Goal: Complete application form

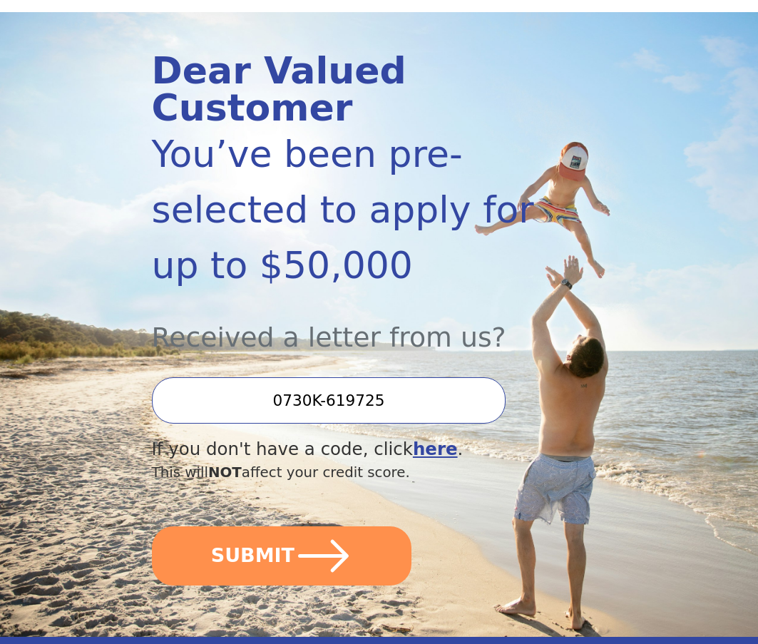
scroll to position [143, 0]
click at [378, 401] on input "0730K-619725" at bounding box center [329, 399] width 354 height 46
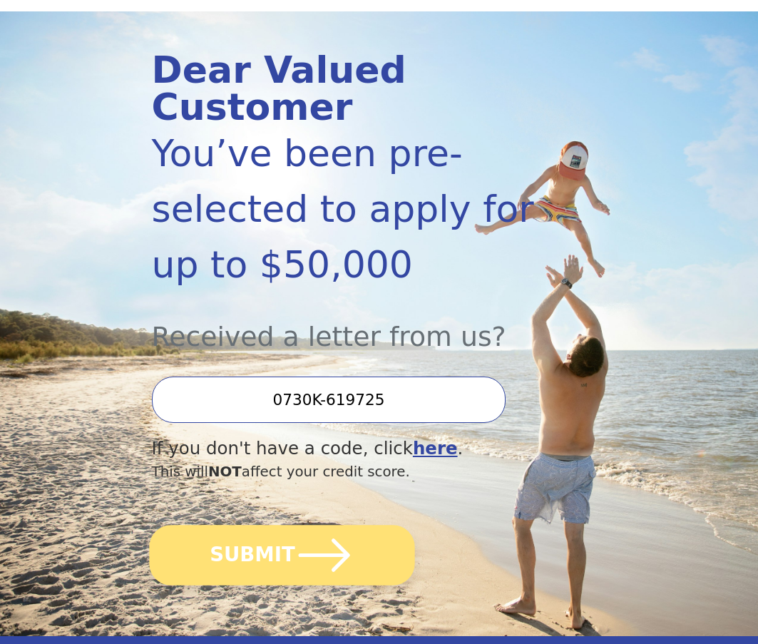
click at [377, 565] on button "SUBMIT" at bounding box center [281, 555] width 265 height 61
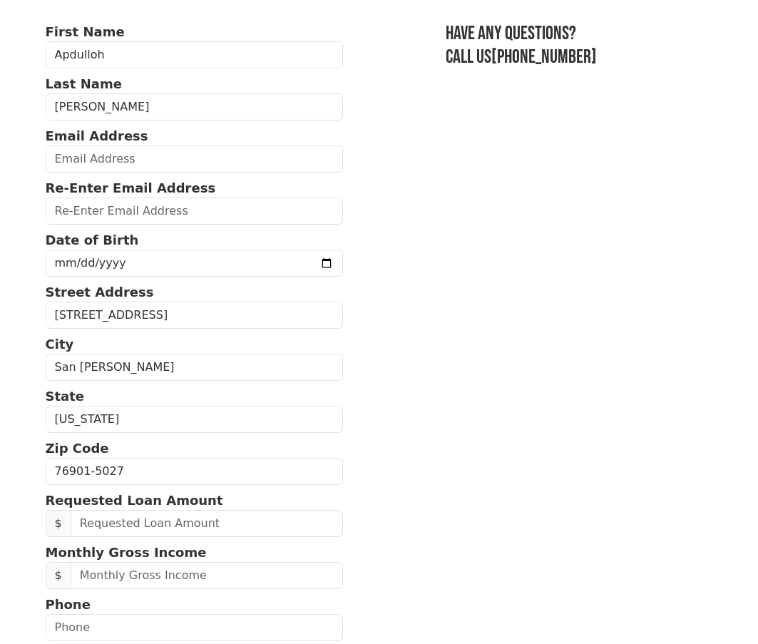
scroll to position [214, 0]
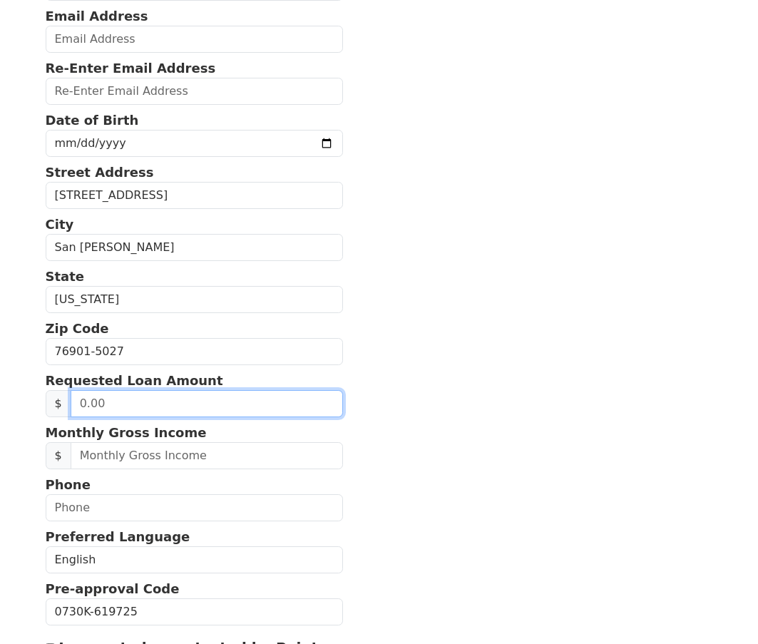
click at [244, 403] on input "text" at bounding box center [207, 403] width 272 height 27
drag, startPoint x: 110, startPoint y: 403, endPoint x: 50, endPoint y: 407, distance: 60.0
click at [50, 407] on div "$" at bounding box center [194, 403] width 297 height 27
click at [421, 430] on section "First Name Apdulloh Last Name Huynh Email Address Re-Enter Email Address Date o…" at bounding box center [379, 351] width 667 height 899
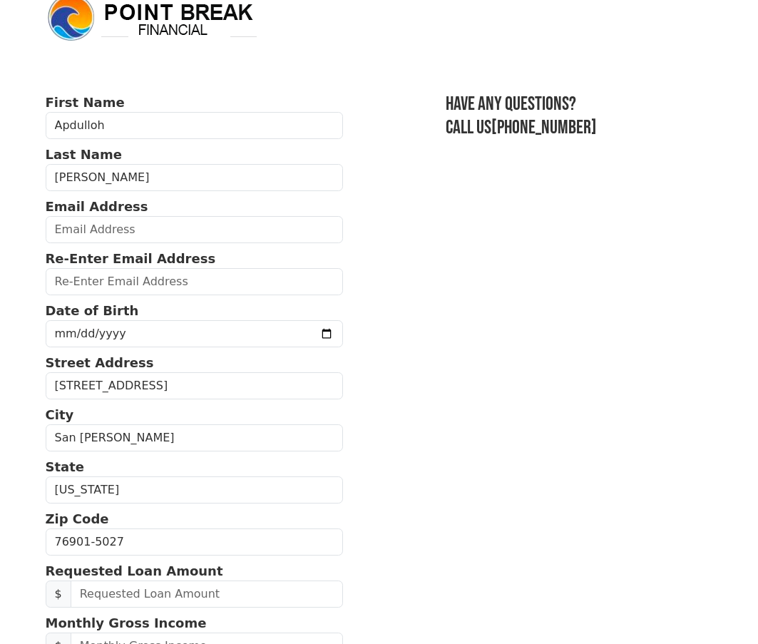
scroll to position [0, 0]
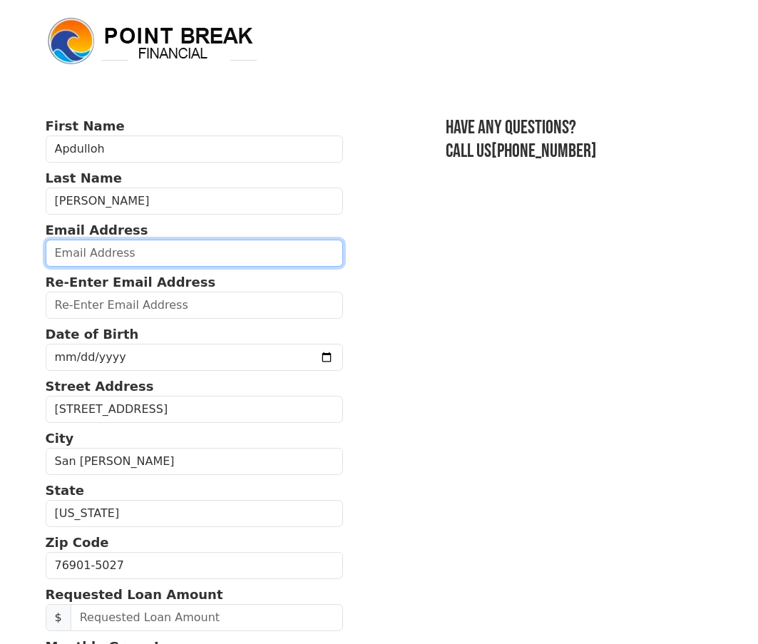
click at [162, 256] on input "email" at bounding box center [194, 252] width 297 height 27
type input "apdullohh1025@gmail.com"
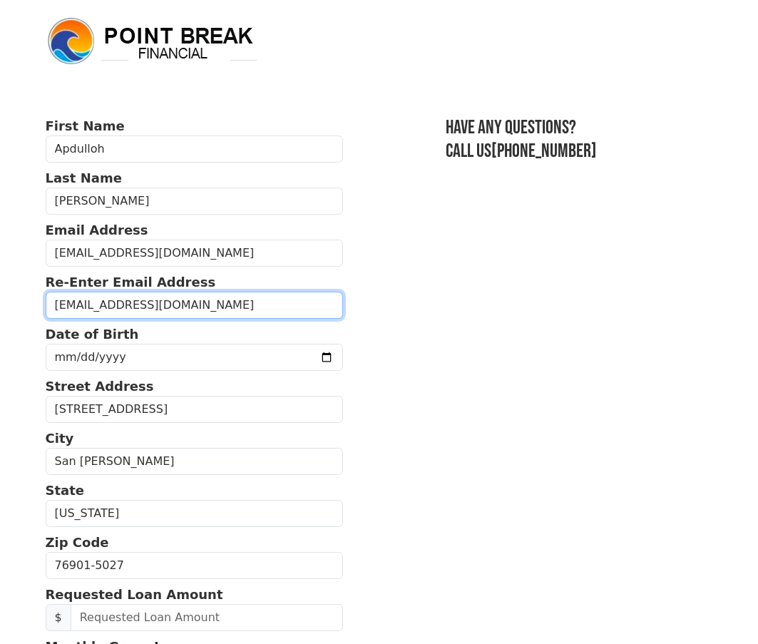
type input "apdullohh1025@gmail.com"
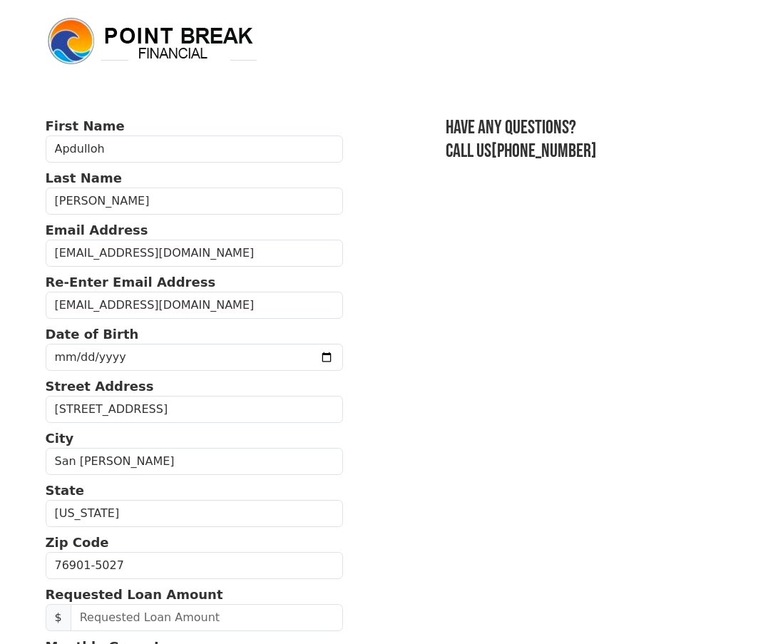
click at [529, 338] on section "First Name Apdulloh Last Name Huynh Email Address apdullohh1025@gmail.com Re-En…" at bounding box center [379, 565] width 667 height 899
click at [287, 358] on input "date" at bounding box center [194, 357] width 297 height 27
click at [299, 356] on input "date" at bounding box center [194, 357] width 297 height 27
type input "1995-07-06"
click at [462, 454] on section "First Name Apdulloh Last Name Huynh Email Address apdullohh1025@gmail.com Re-En…" at bounding box center [379, 565] width 667 height 899
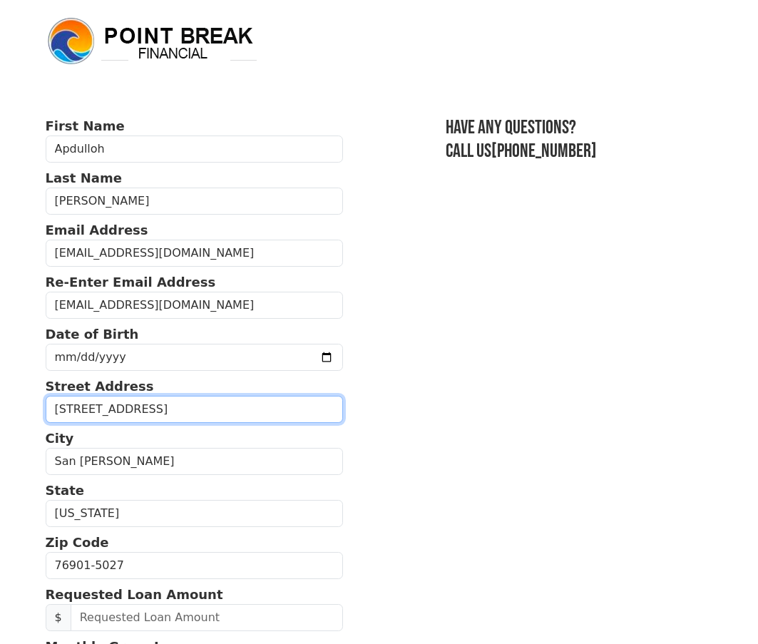
drag, startPoint x: 242, startPoint y: 411, endPoint x: -12, endPoint y: 403, distance: 253.8
click at [0, 403] on html "First Name Apdulloh Last Name Huynh Email Address apdullohh1025@gmail.com Re-En…" at bounding box center [379, 322] width 758 height 644
type input "555 Smith Blvd #514"
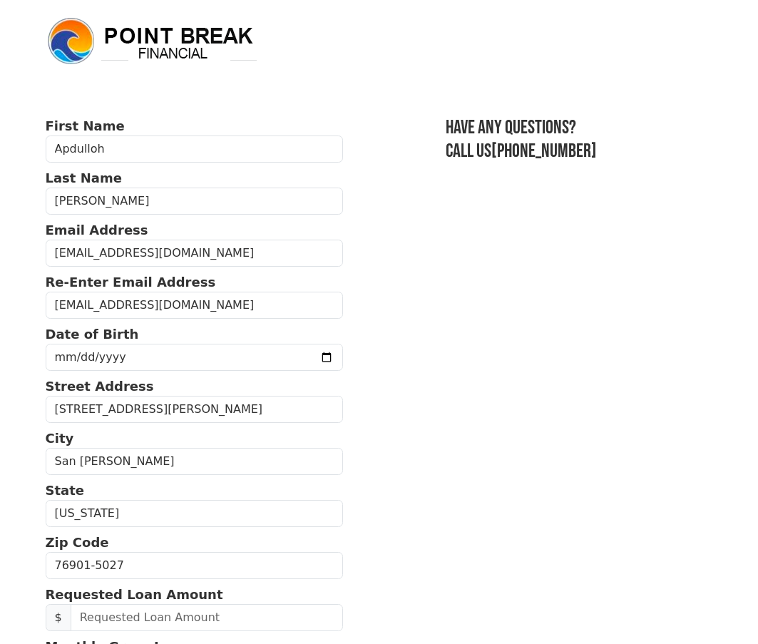
click at [502, 490] on section "First Name Apdulloh Last Name Huynh Email Address apdullohh1025@gmail.com Re-En…" at bounding box center [379, 565] width 667 height 899
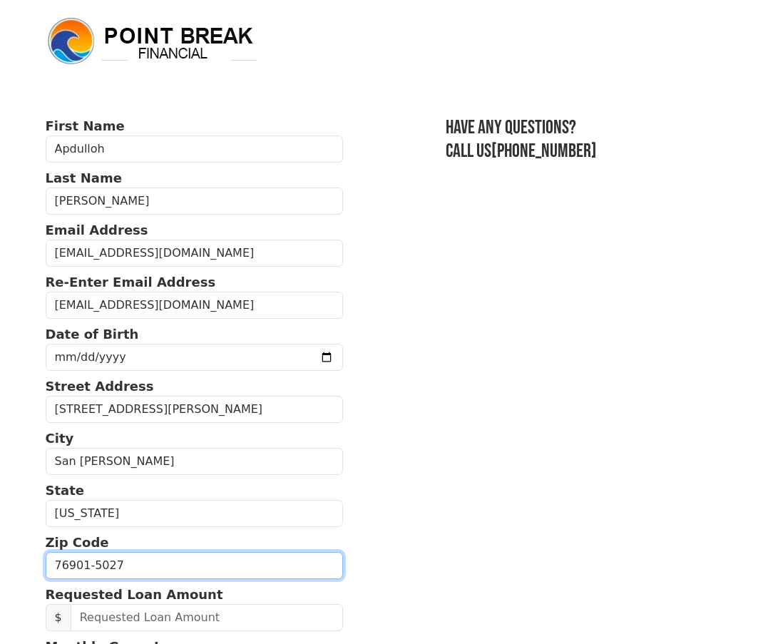
drag, startPoint x: 193, startPoint y: 565, endPoint x: -12, endPoint y: 554, distance: 205.5
click at [0, 554] on html "First Name Apdulloh Last Name Huynh Email Address apdullohh1025@gmail.com Re-En…" at bounding box center [379, 322] width 758 height 644
type input "76905"
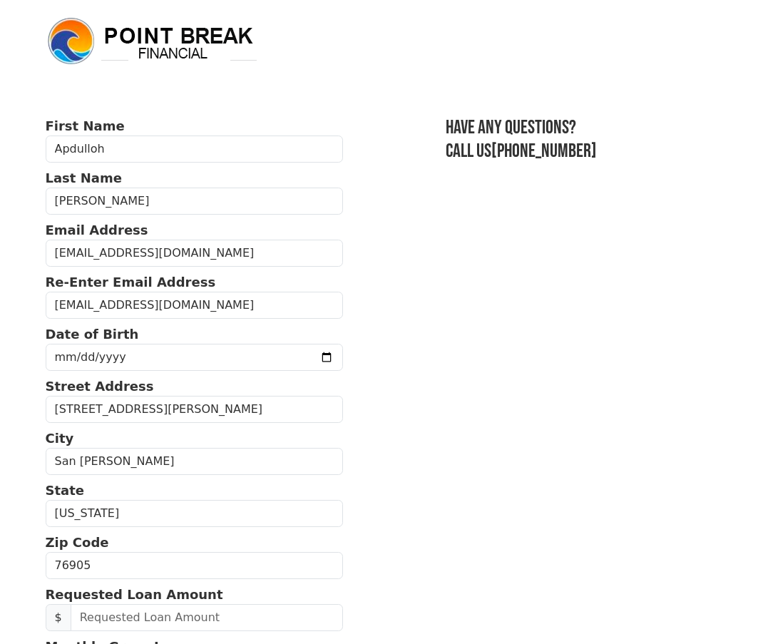
click at [568, 525] on section "First Name Apdulloh Last Name Huynh Email Address apdullohh1025@gmail.com Re-En…" at bounding box center [379, 565] width 667 height 899
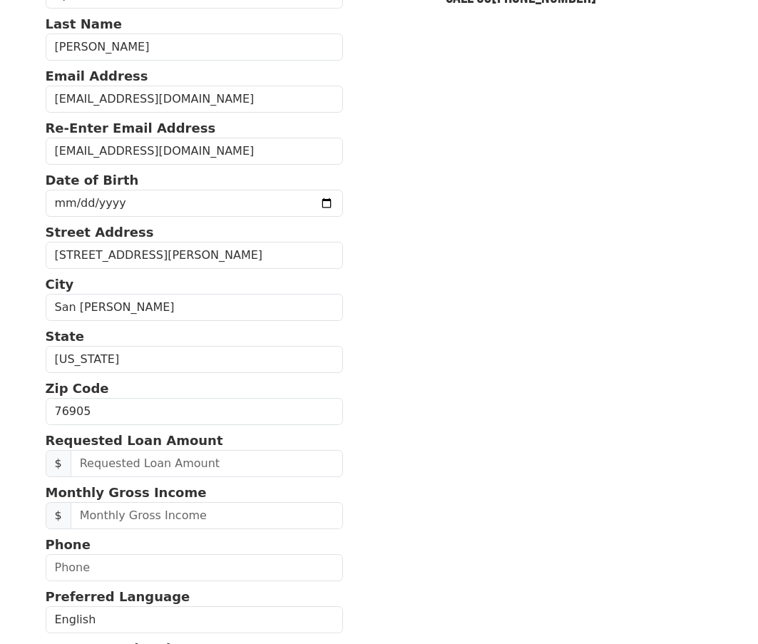
scroll to position [214, 0]
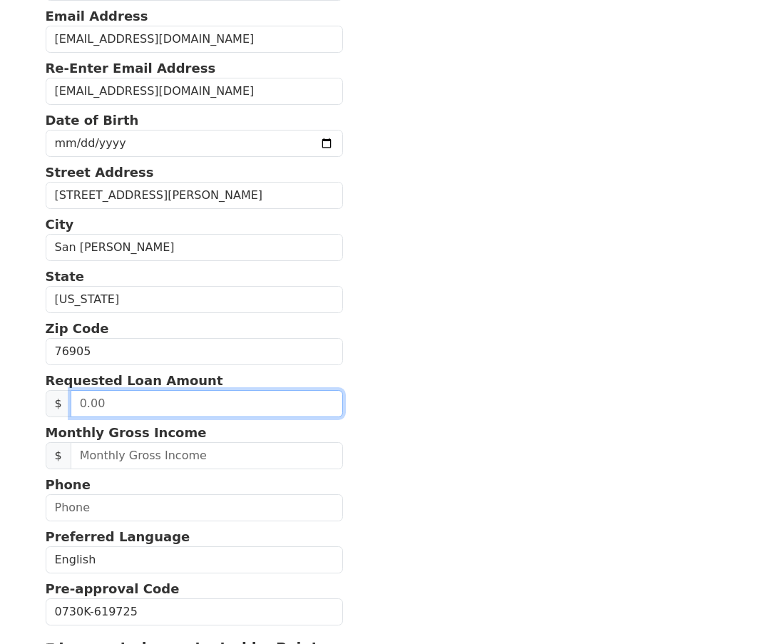
click at [234, 409] on input "text" at bounding box center [207, 403] width 272 height 27
type input "10,000.00"
click at [406, 419] on section "First Name Apdulloh Last Name Huynh Email Address apdullohh1025@gmail.com Re-En…" at bounding box center [379, 351] width 667 height 899
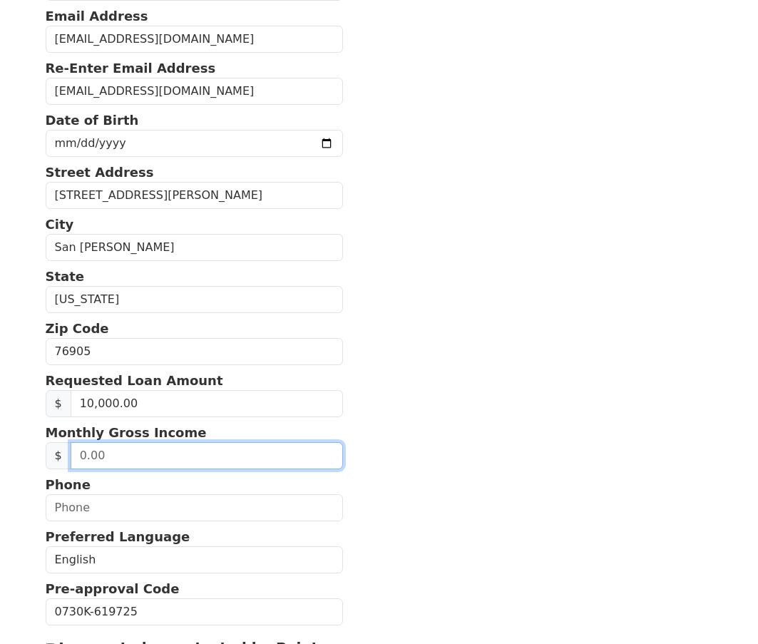
click at [211, 458] on input "text" at bounding box center [207, 455] width 272 height 27
type input "3,000.00"
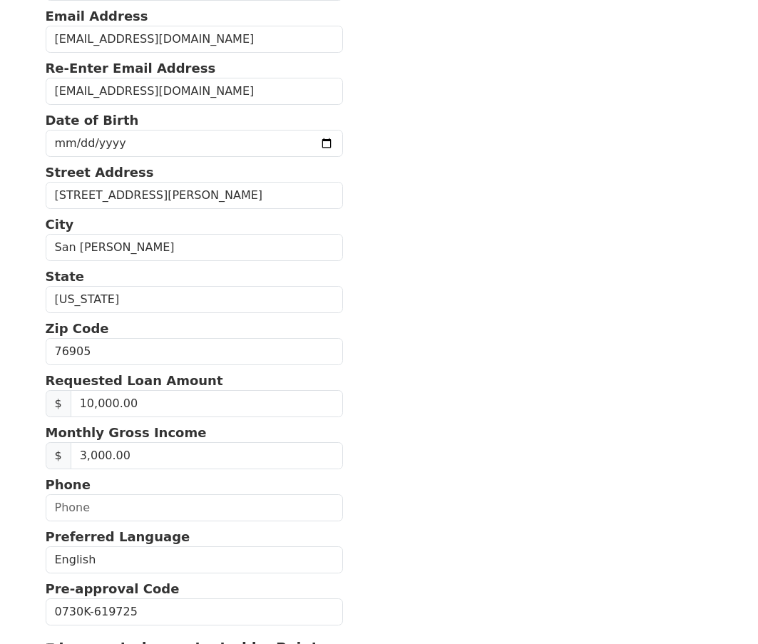
click at [535, 460] on section "First Name Apdulloh Last Name Huynh Email Address apdullohh1025@gmail.com Re-En…" at bounding box center [379, 351] width 667 height 899
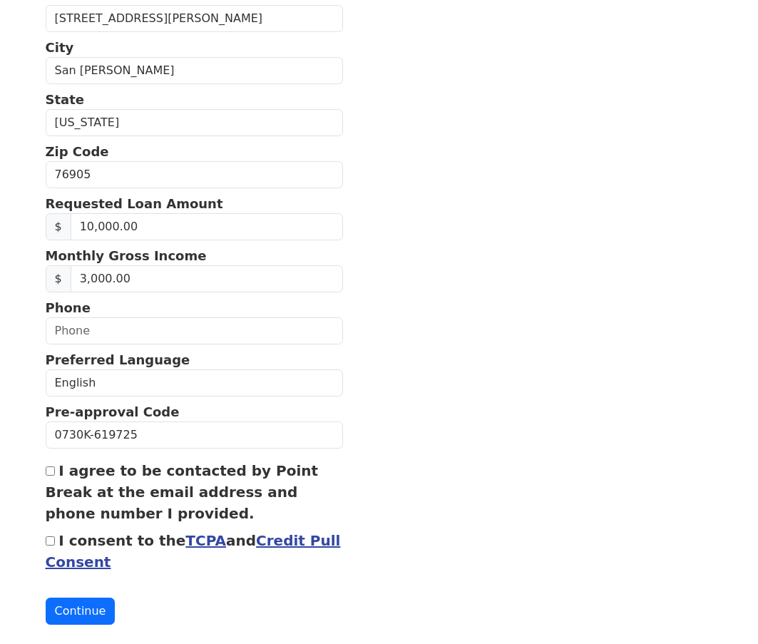
scroll to position [410, 0]
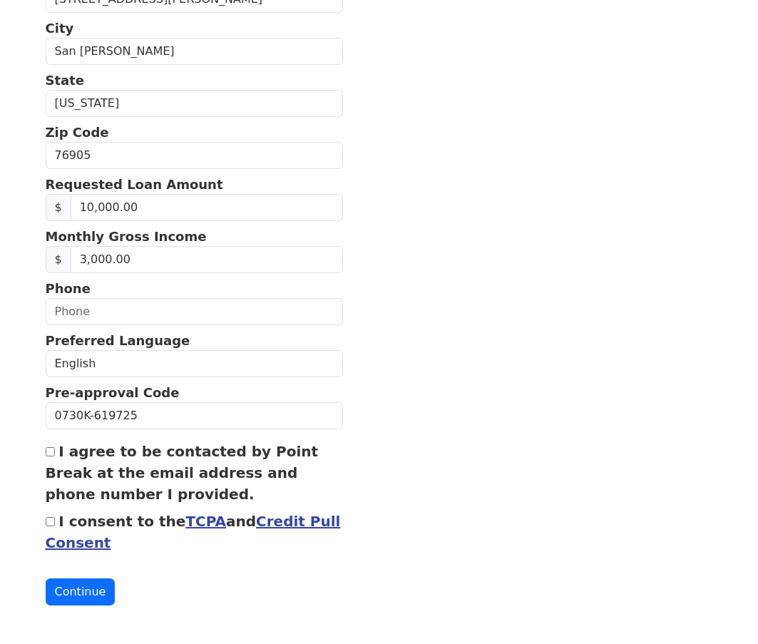
click at [76, 518] on label "I consent to the TCPA and Credit Pull Consent" at bounding box center [193, 531] width 295 height 38
click at [55, 518] on input "I consent to the TCPA and Credit Pull Consent" at bounding box center [50, 521] width 9 height 9
checkbox input "true"
click at [80, 599] on button "Continue" at bounding box center [81, 591] width 70 height 27
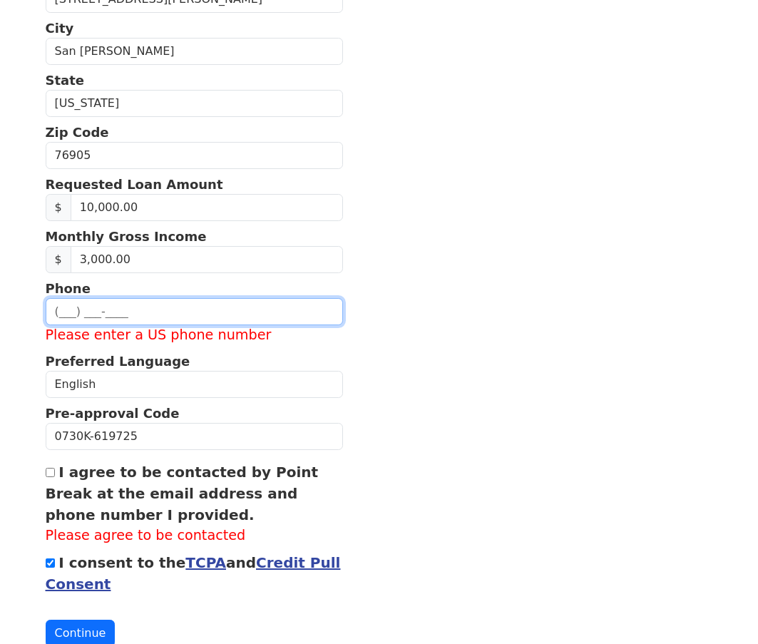
click at [95, 313] on input "text" at bounding box center [194, 311] width 297 height 27
type input "(407) 795-2572"
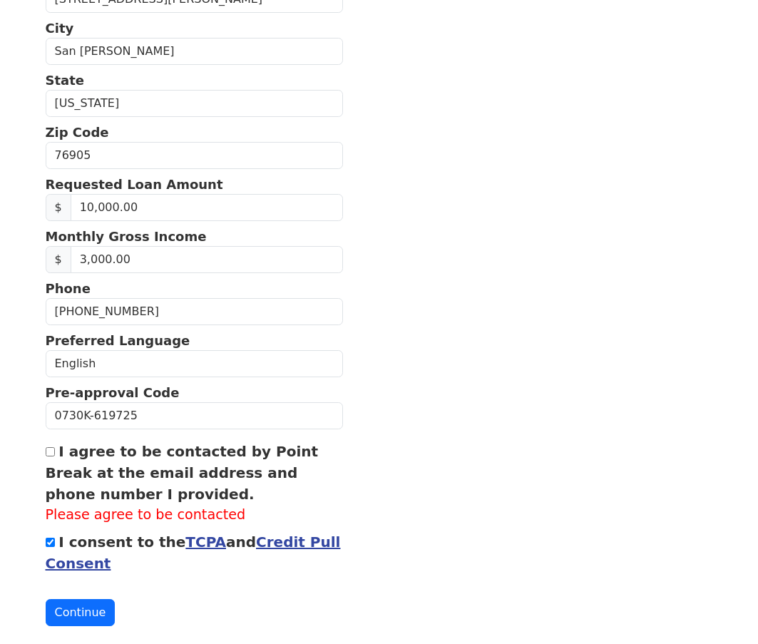
click at [444, 352] on section "First Name Apdulloh Last Name Huynh Email Address apdullohh1025@gmail.com Re-En…" at bounding box center [379, 165] width 667 height 919
click at [66, 459] on label "I agree to be contacted by Point Break at the email address and phone number I …" at bounding box center [182, 473] width 273 height 60
click at [55, 456] on input "I agree to be contacted by Point Break at the email address and phone number I …" at bounding box center [50, 451] width 9 height 9
checkbox input "true"
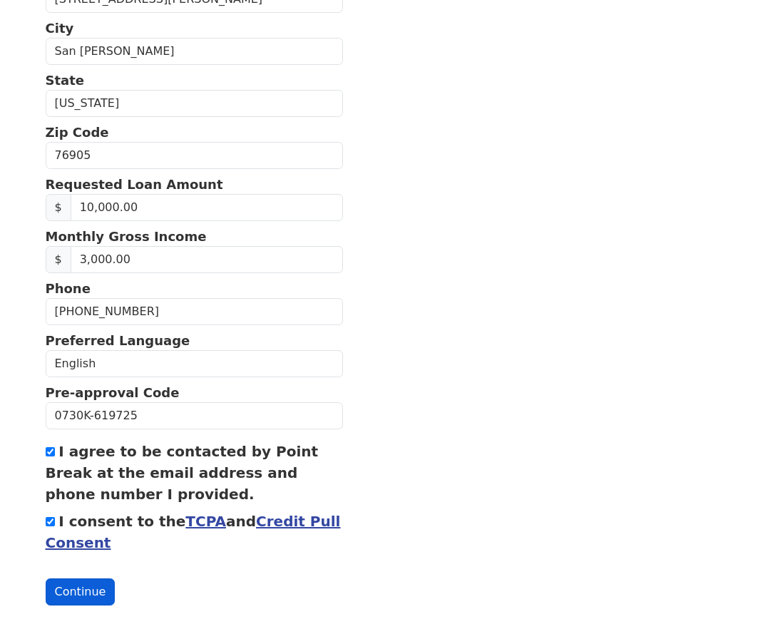
click at [88, 583] on button "Continue" at bounding box center [81, 591] width 70 height 27
